Goal: Task Accomplishment & Management: Use online tool/utility

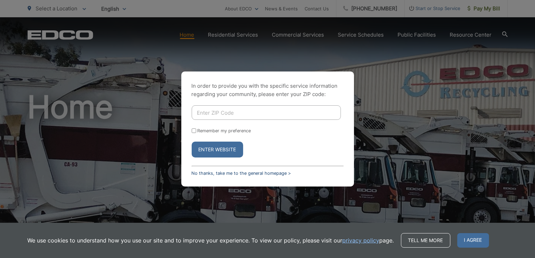
click at [236, 175] on link "No thanks, take me to the general homepage >" at bounding box center [242, 173] width 100 height 5
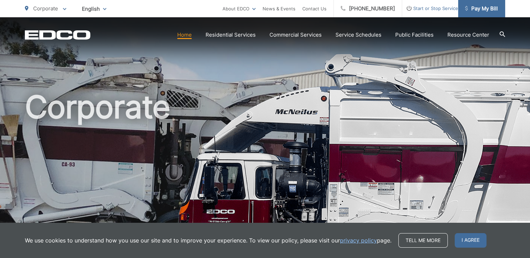
click at [488, 14] on link "Pay My Bill" at bounding box center [481, 8] width 47 height 17
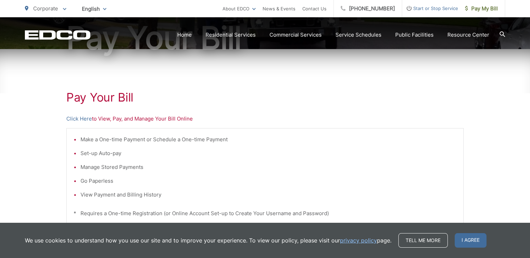
scroll to position [138, 0]
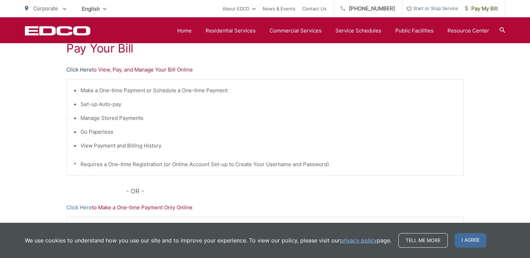
click at [83, 69] on link "Click Here" at bounding box center [79, 70] width 26 height 8
